Goal: Task Accomplishment & Management: Complete application form

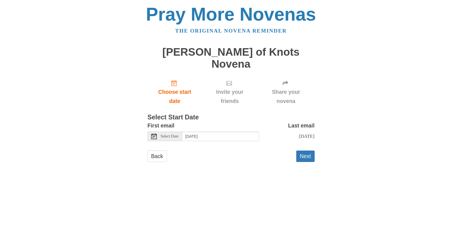
click at [153, 134] on icon at bounding box center [154, 137] width 6 height 6
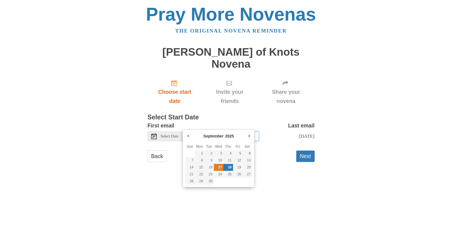
type input "[DATE]"
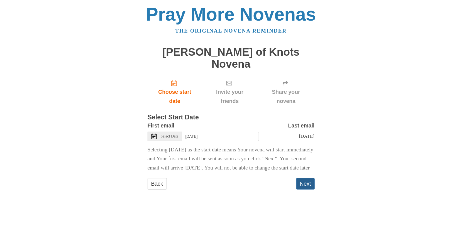
click at [305, 181] on button "Next" at bounding box center [305, 183] width 18 height 11
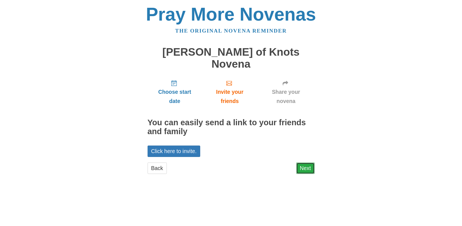
click at [304, 163] on link "Next" at bounding box center [305, 168] width 18 height 11
